Goal: Find specific page/section: Find specific page/section

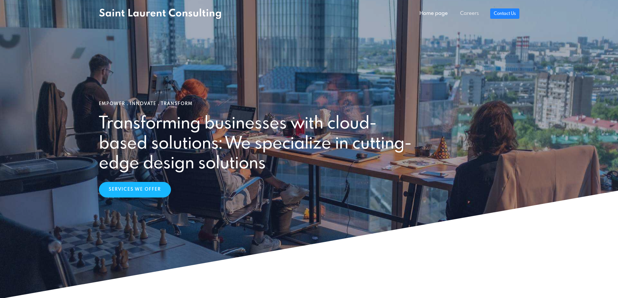
click at [470, 12] on link "Careers" at bounding box center [469, 13] width 31 height 13
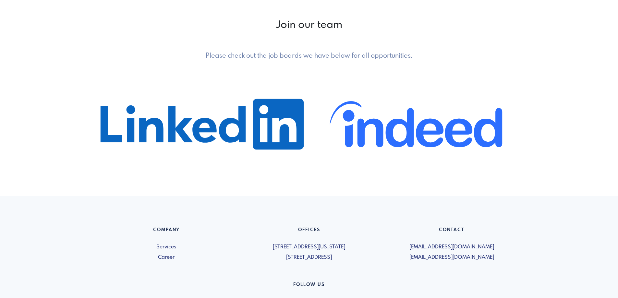
scroll to position [414, 0]
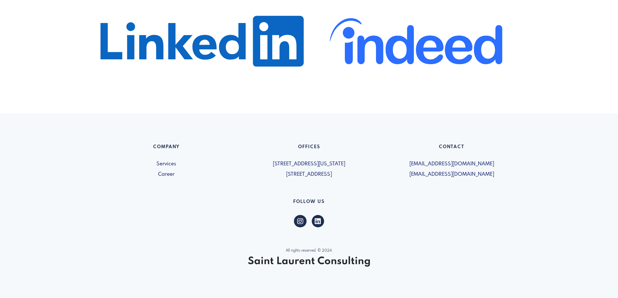
click at [244, 115] on footer "Company Services Career Offices [STREET_ADDRESS][US_STATE] [STREET_ADDRESS] Con…" at bounding box center [309, 205] width 618 height 185
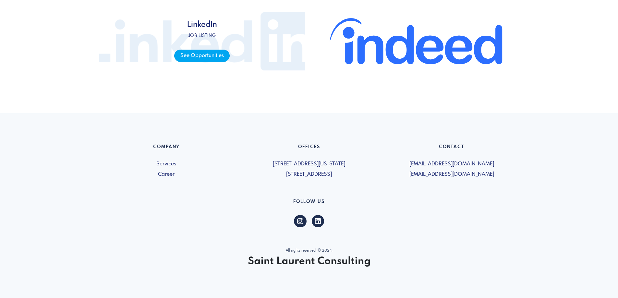
click at [200, 57] on span "See Opportunities" at bounding box center [201, 56] width 55 height 13
